Goal: Find specific page/section: Find specific page/section

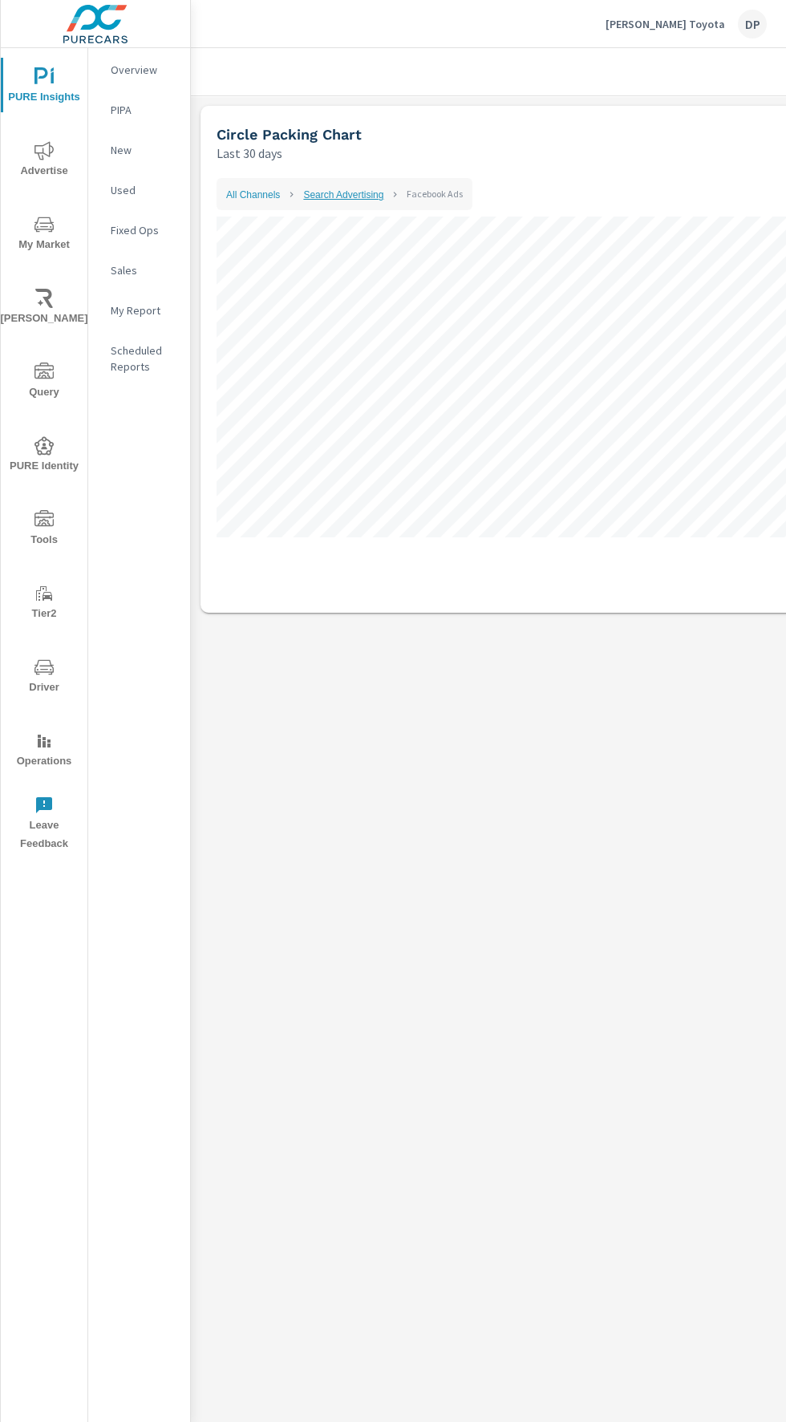
click at [363, 195] on link "Search Advertising" at bounding box center [343, 194] width 80 height 11
click at [255, 200] on link "All Channels" at bounding box center [253, 194] width 54 height 11
click at [259, 197] on link "All Channels" at bounding box center [253, 194] width 54 height 11
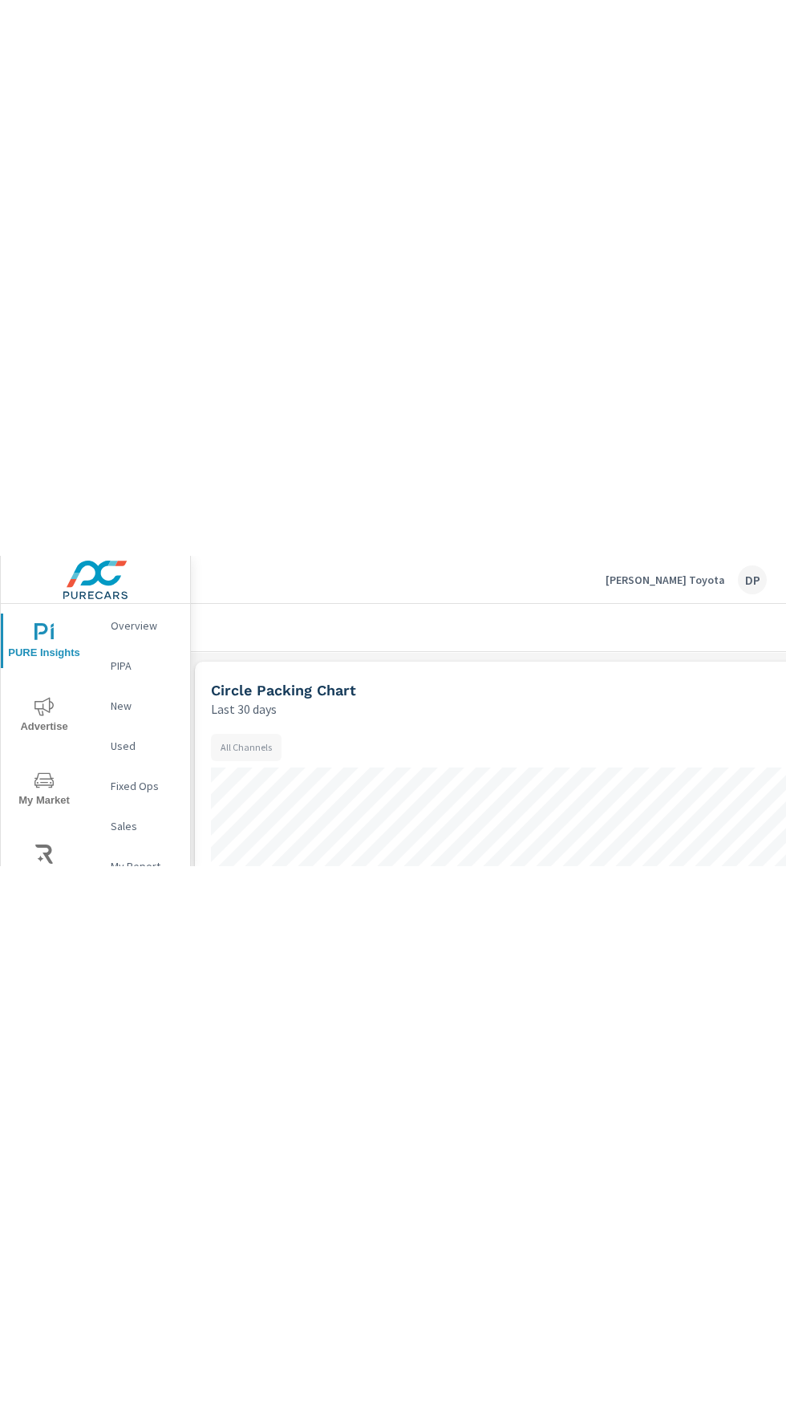
scroll to position [0, 6]
